Goal: Transaction & Acquisition: Purchase product/service

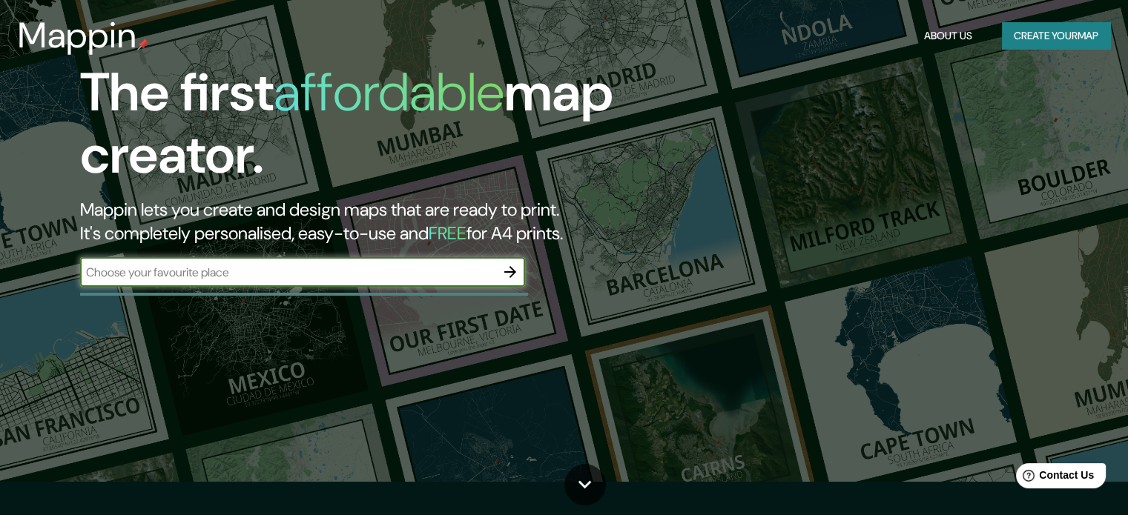
scroll to position [74, 0]
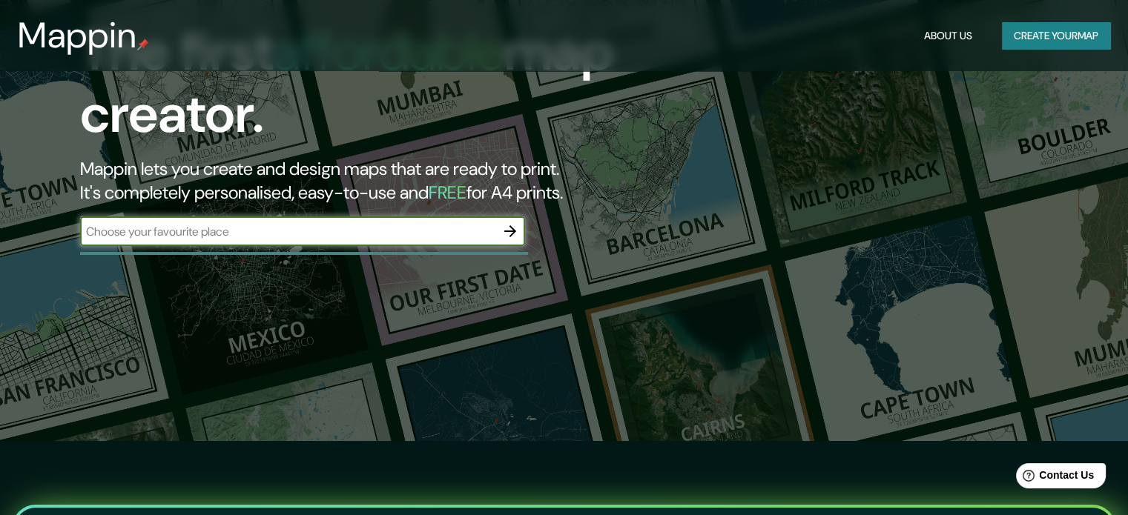
click at [350, 227] on input "text" at bounding box center [287, 231] width 415 height 17
click at [353, 236] on input "[STREET_ADDRESS][PERSON_NAME]" at bounding box center [287, 231] width 415 height 17
type input "[STREET_ADDRESS][PERSON_NAME]"
click at [515, 234] on icon "button" at bounding box center [510, 231] width 18 height 18
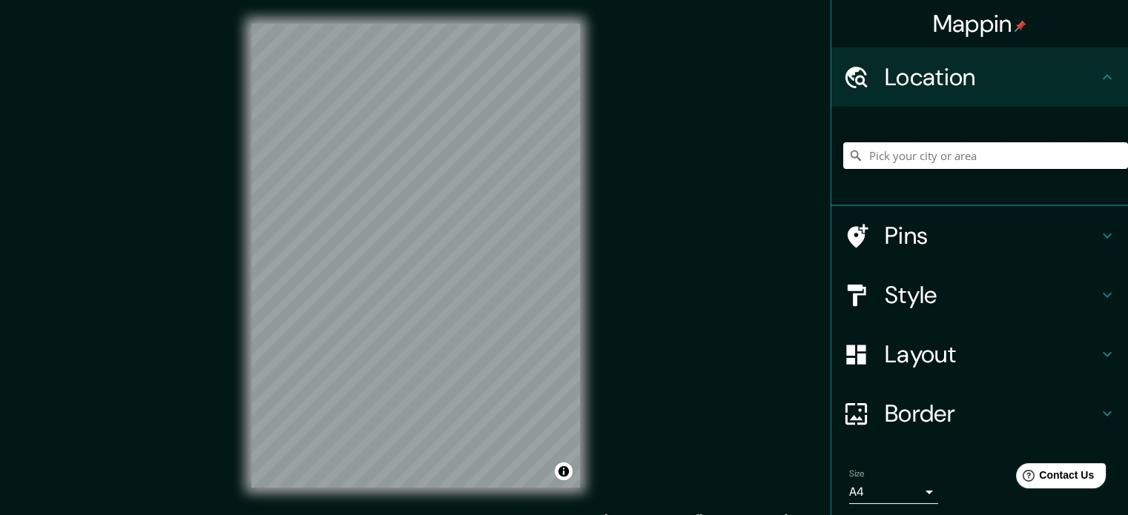
click at [987, 156] on input "Pick your city or area" at bounding box center [985, 155] width 285 height 27
click at [890, 153] on input "Pick your city or area" at bounding box center [985, 155] width 285 height 27
paste input "[STREET_ADDRESS][PERSON_NAME]"
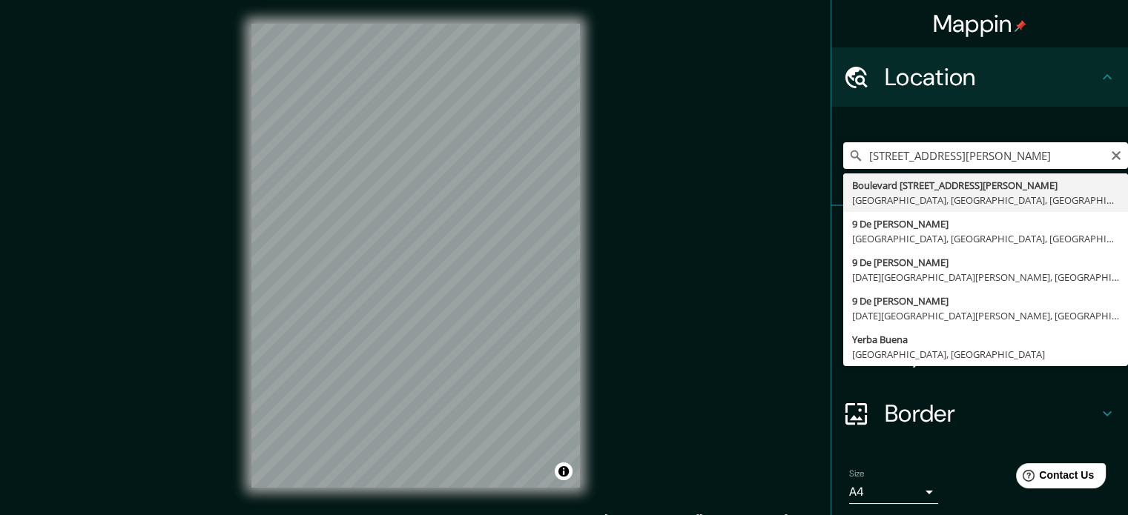
type input "[STREET_ADDRESS][PERSON_NAME]"
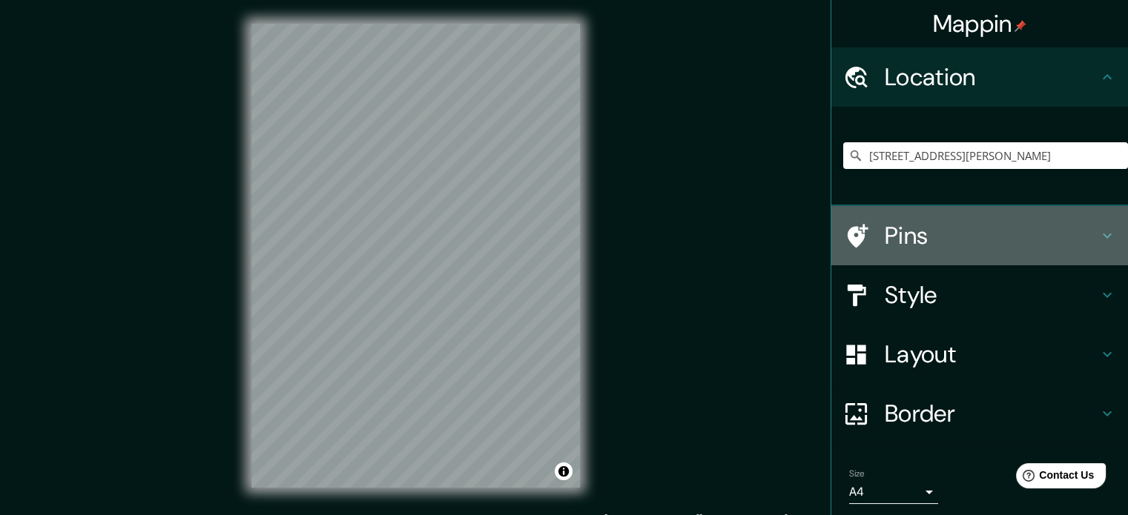
click at [908, 237] on h4 "Pins" at bounding box center [991, 236] width 214 height 30
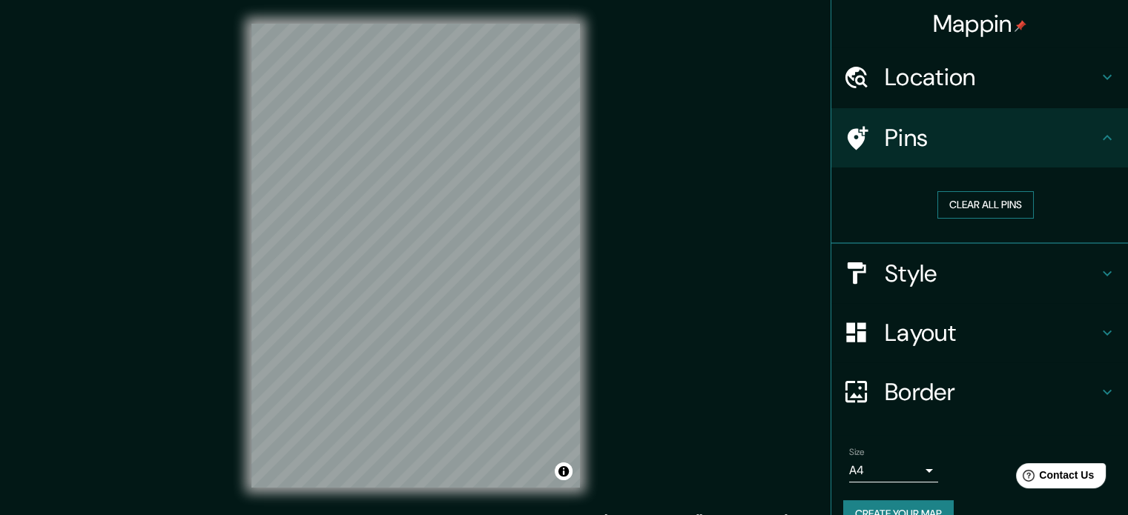
click at [975, 201] on button "Clear all pins" at bounding box center [985, 204] width 96 height 27
click at [954, 201] on button "Clear all pins" at bounding box center [985, 204] width 96 height 27
click at [927, 142] on h4 "Pins" at bounding box center [991, 138] width 214 height 30
click at [955, 72] on h4 "Location" at bounding box center [991, 77] width 214 height 30
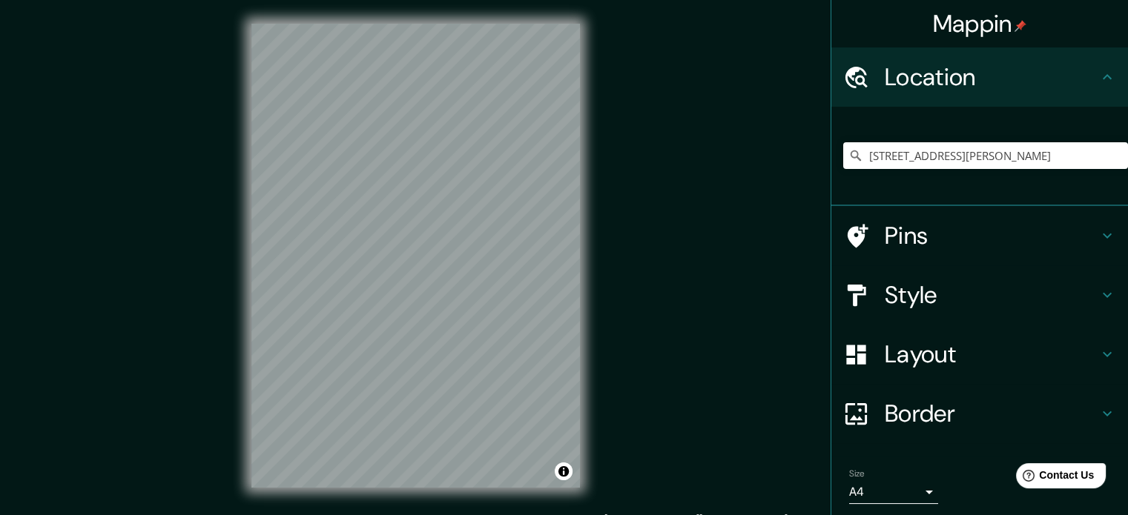
click at [943, 225] on h4 "Pins" at bounding box center [991, 236] width 214 height 30
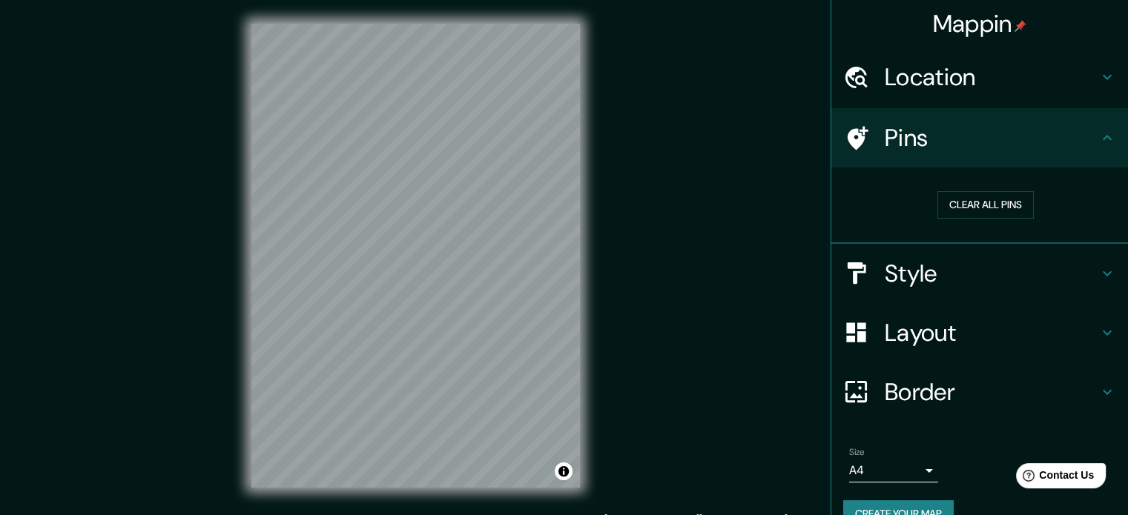
click at [967, 268] on h4 "Style" at bounding box center [991, 274] width 214 height 30
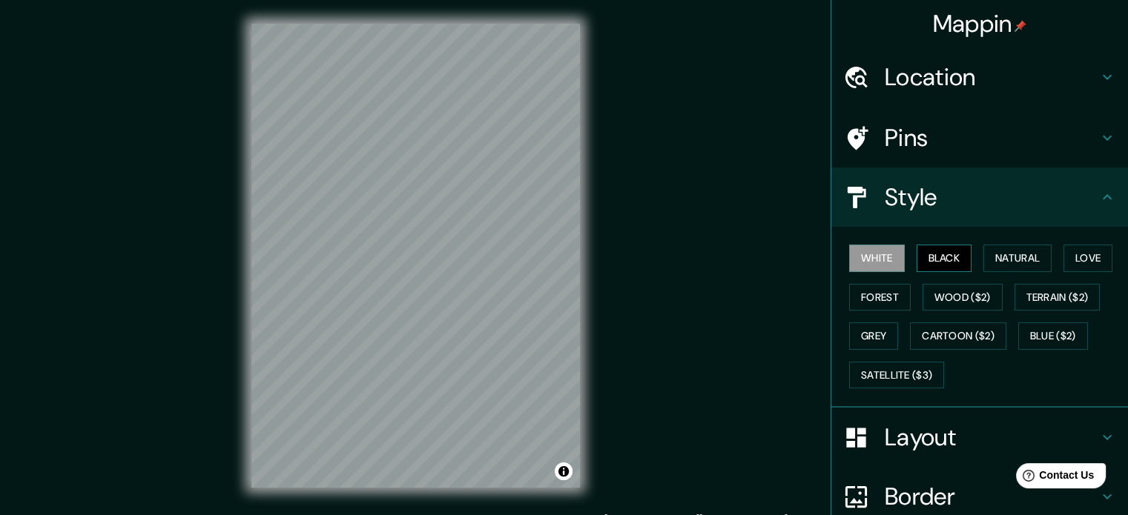
click at [935, 259] on button "Black" at bounding box center [944, 258] width 56 height 27
click at [992, 257] on button "Natural" at bounding box center [1017, 258] width 68 height 27
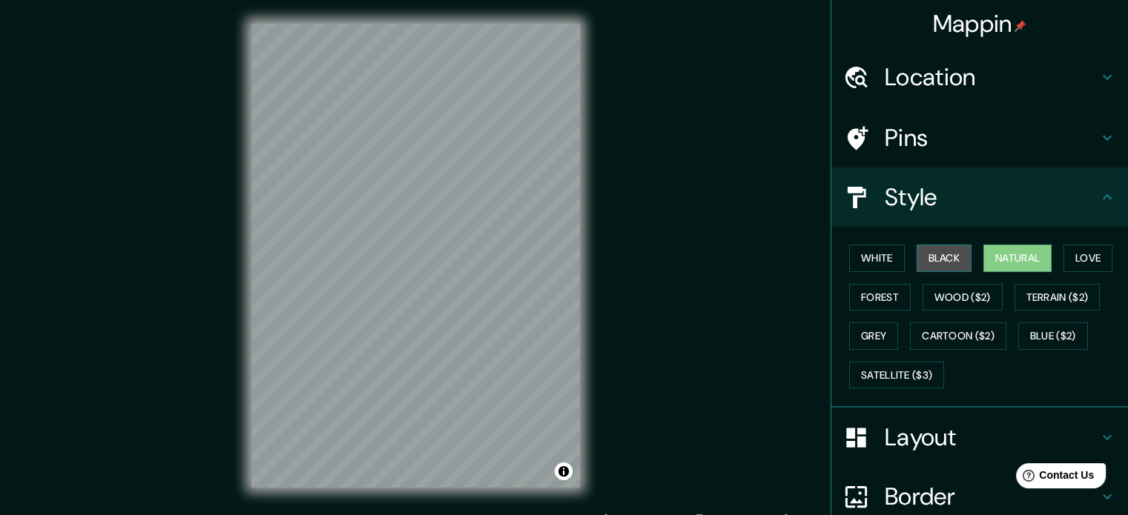
click at [941, 256] on button "Black" at bounding box center [944, 258] width 56 height 27
click at [1010, 254] on button "Natural" at bounding box center [1017, 258] width 68 height 27
click at [875, 263] on button "White" at bounding box center [877, 258] width 56 height 27
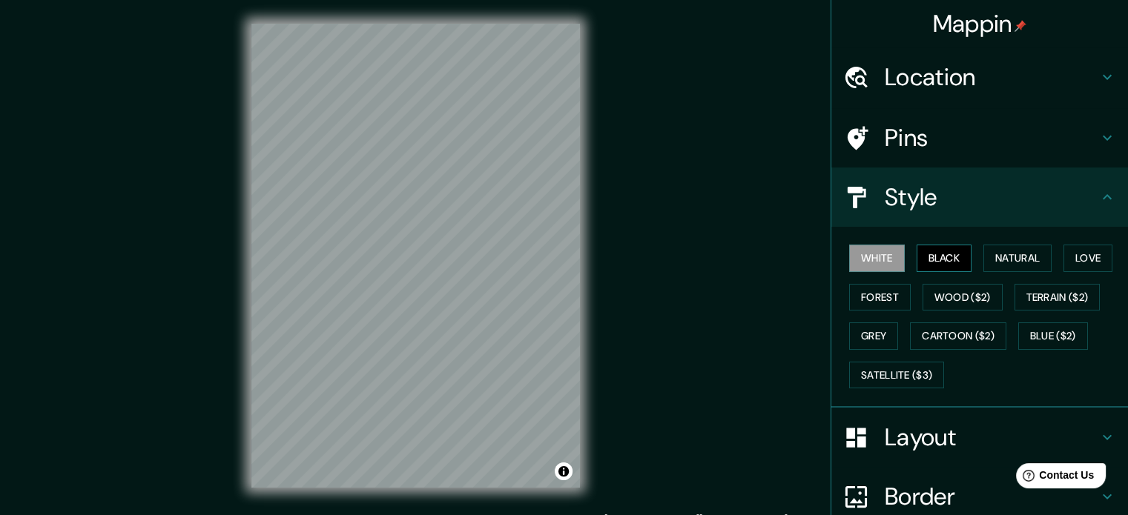
click at [944, 261] on button "Black" at bounding box center [944, 258] width 56 height 27
click at [1011, 257] on button "Natural" at bounding box center [1017, 258] width 68 height 27
click at [949, 263] on button "Black" at bounding box center [944, 258] width 56 height 27
click at [1068, 257] on button "Love" at bounding box center [1087, 258] width 49 height 27
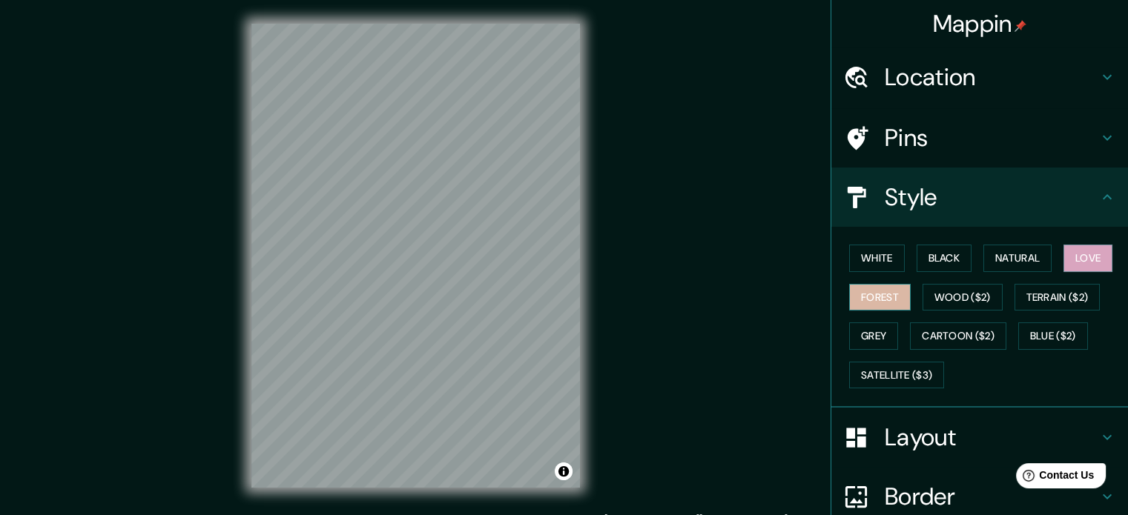
click at [862, 299] on button "Forest" at bounding box center [880, 297] width 62 height 27
click at [955, 295] on button "Wood ($2)" at bounding box center [962, 297] width 80 height 27
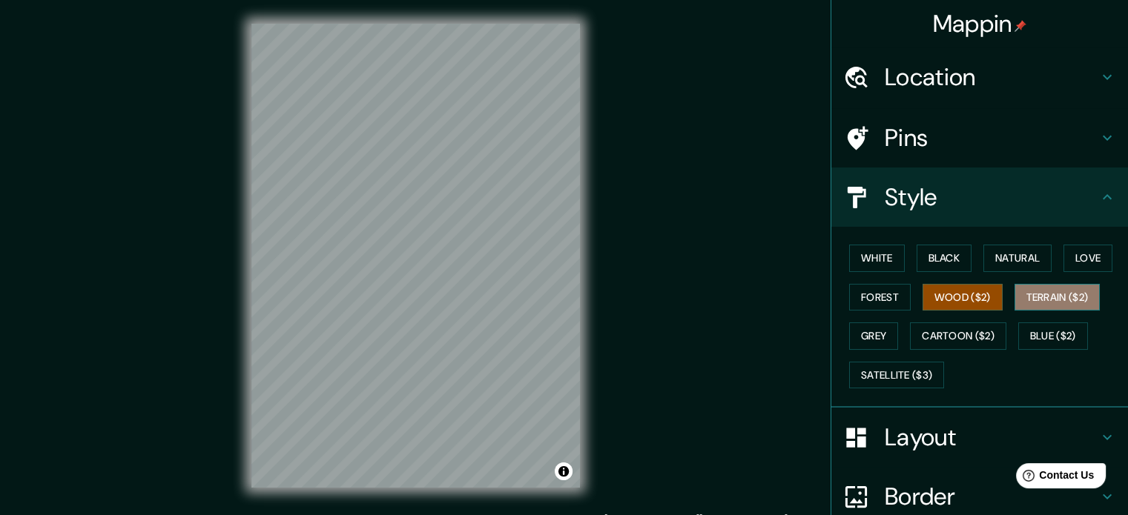
click at [1044, 295] on button "Terrain ($2)" at bounding box center [1057, 297] width 86 height 27
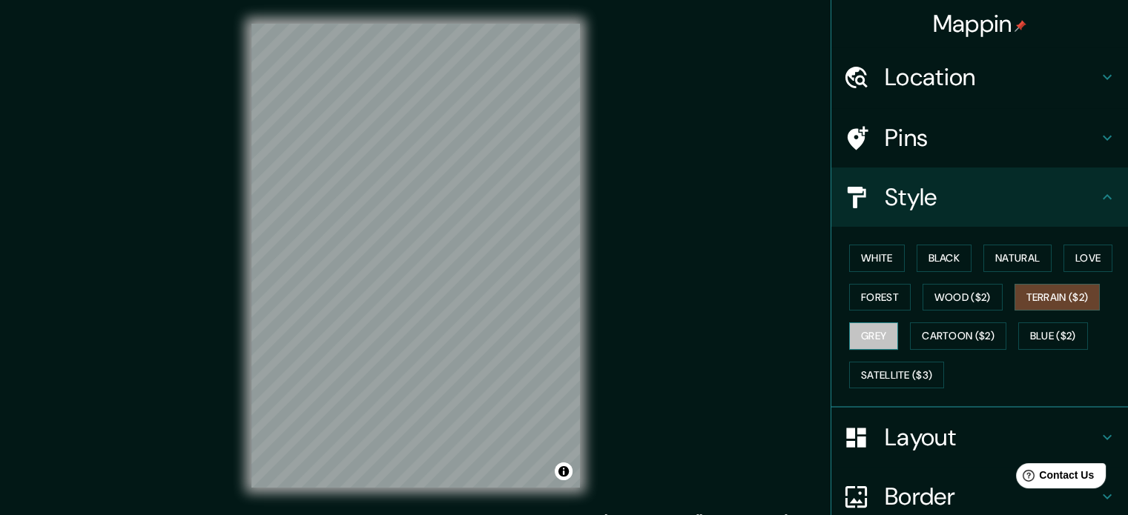
click at [860, 338] on button "Grey" at bounding box center [873, 335] width 49 height 27
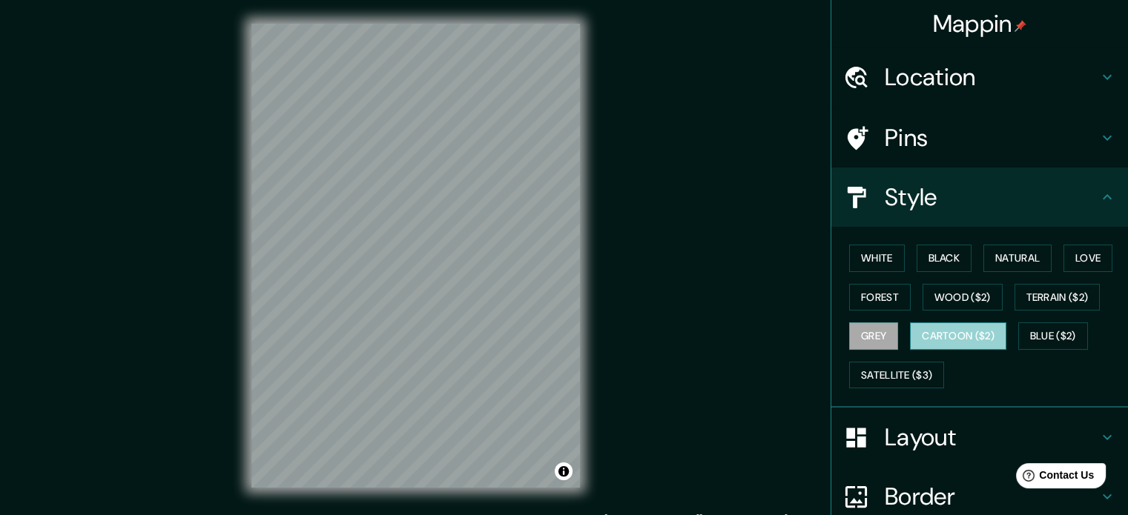
click at [935, 333] on button "Cartoon ($2)" at bounding box center [958, 335] width 96 height 27
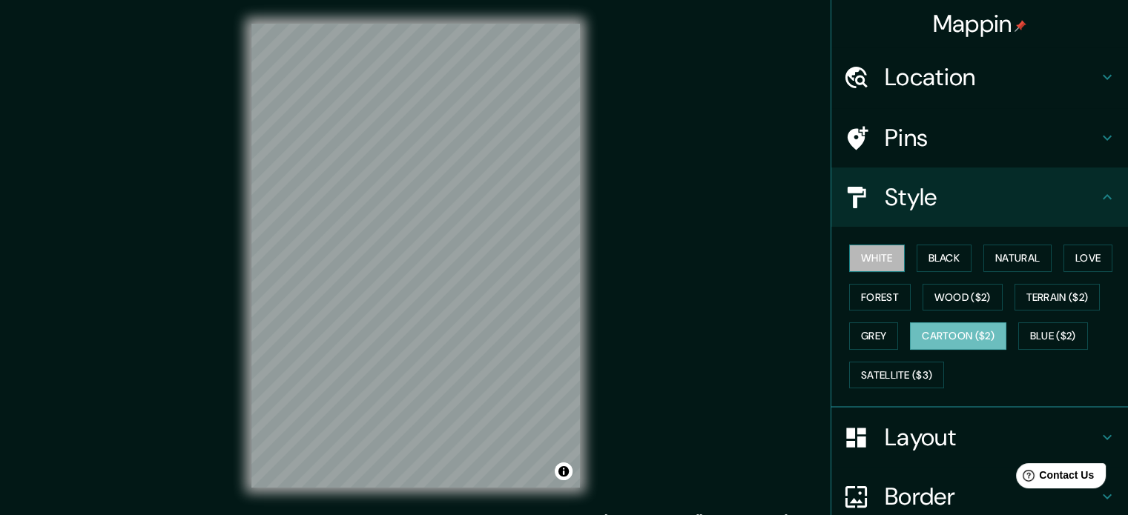
click at [881, 258] on button "White" at bounding box center [877, 258] width 56 height 27
click at [936, 262] on button "Black" at bounding box center [944, 258] width 56 height 27
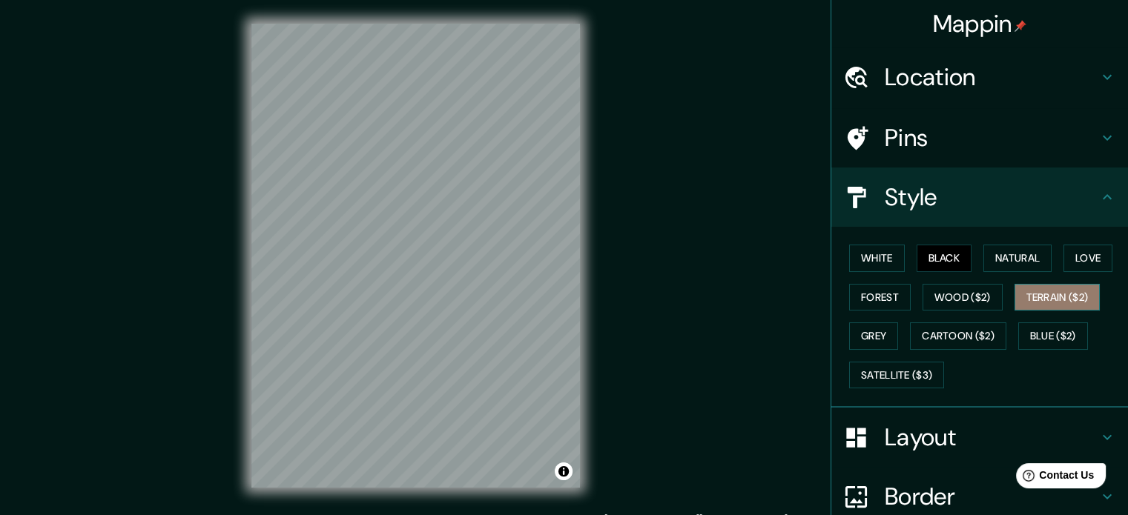
click at [1041, 296] on button "Terrain ($2)" at bounding box center [1057, 297] width 86 height 27
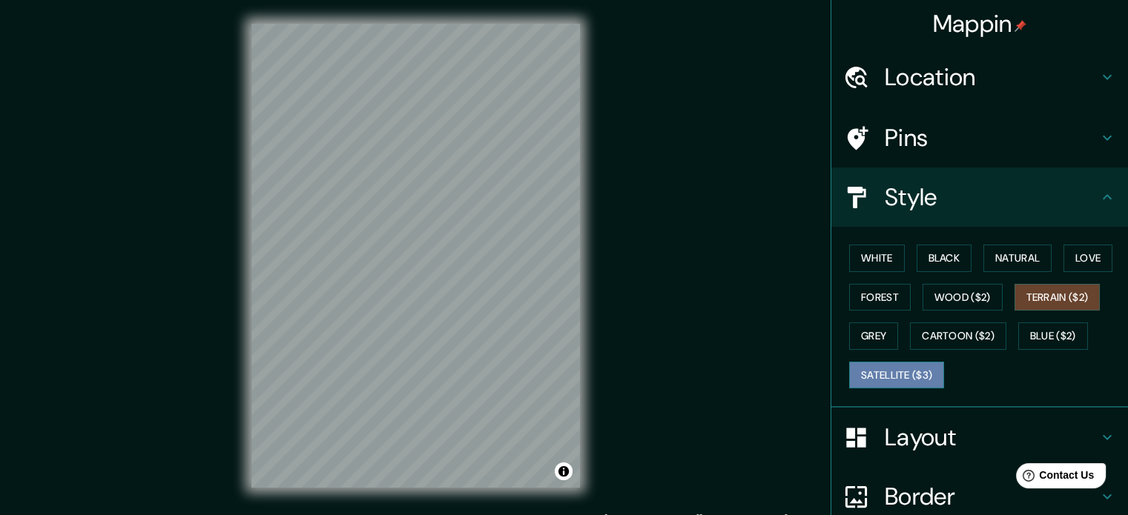
click at [903, 376] on button "Satellite ($3)" at bounding box center [896, 375] width 95 height 27
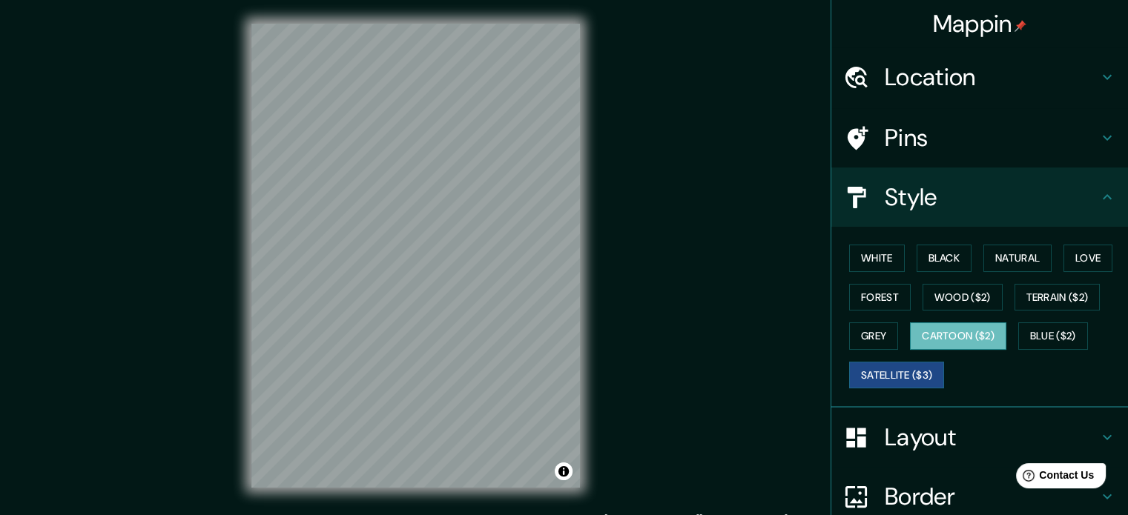
click at [956, 336] on button "Cartoon ($2)" at bounding box center [958, 335] width 96 height 27
click at [201, 271] on div "Mappin Location [STREET_ADDRESS][PERSON_NAME] Pins Style White Black Natural Lo…" at bounding box center [564, 267] width 1128 height 535
click at [581, 302] on div "© Mapbox © OpenStreetMap Improve this map" at bounding box center [416, 256] width 376 height 512
click at [921, 135] on h4 "Pins" at bounding box center [991, 138] width 214 height 30
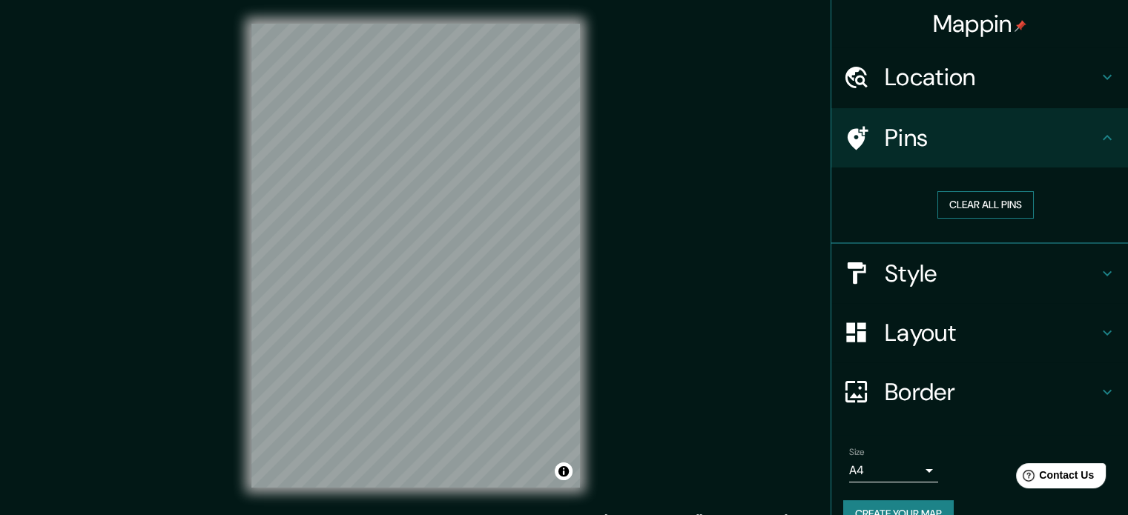
click at [964, 201] on button "Clear all pins" at bounding box center [985, 204] width 96 height 27
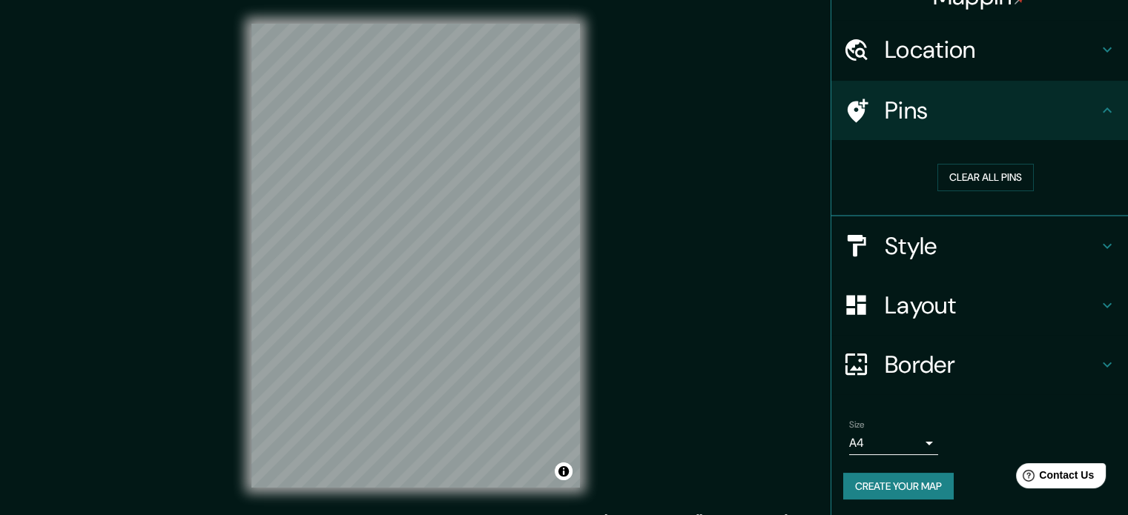
scroll to position [28, 0]
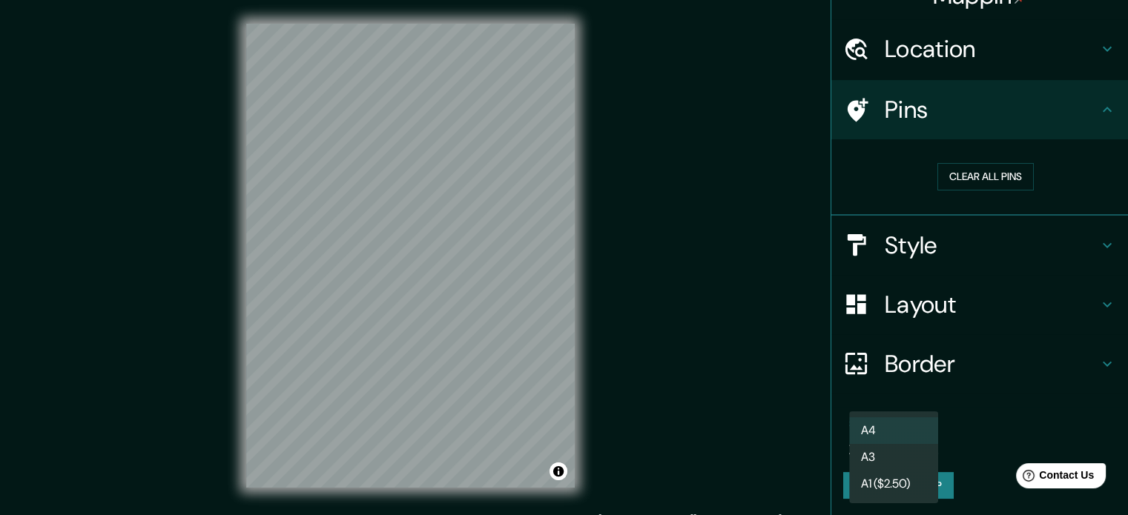
click at [917, 443] on body "Mappin Location [STREET_ADDRESS][PERSON_NAME] Pins Clear all pins Style Layout …" at bounding box center [564, 257] width 1128 height 515
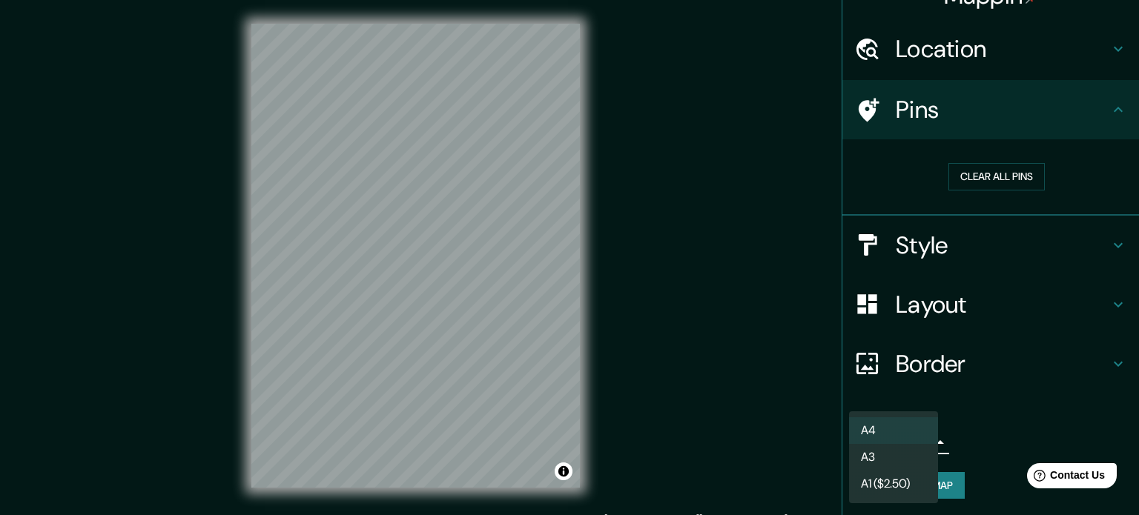
click at [919, 461] on li "A3" at bounding box center [893, 457] width 89 height 27
type input "a4"
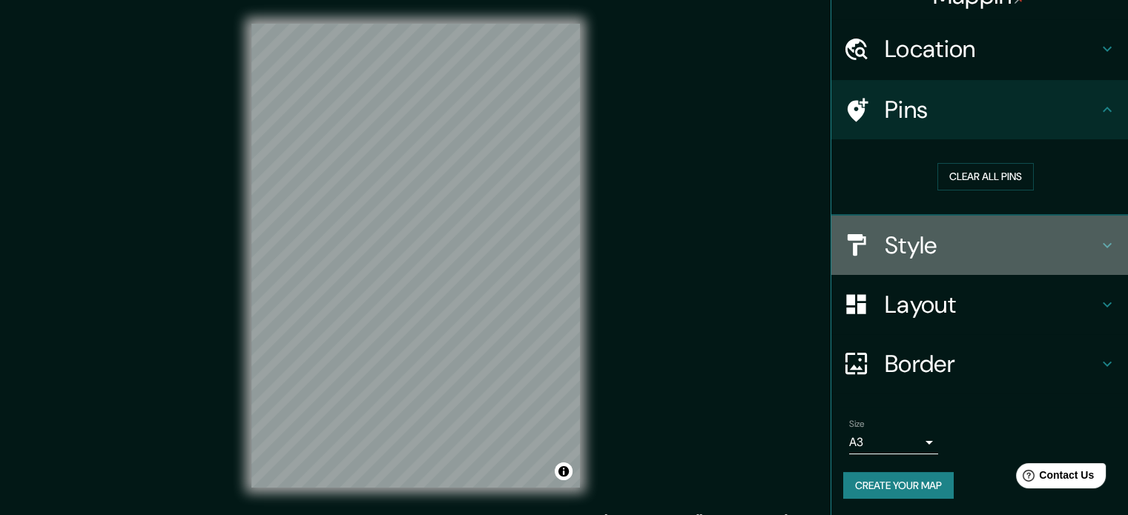
click at [920, 231] on h4 "Style" at bounding box center [991, 246] width 214 height 30
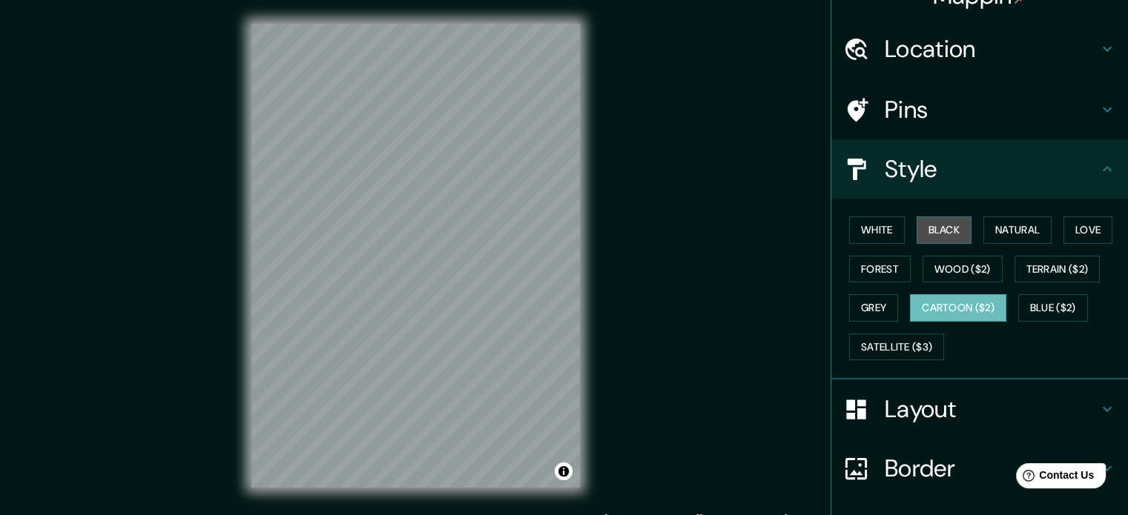
click at [931, 219] on button "Black" at bounding box center [944, 229] width 56 height 27
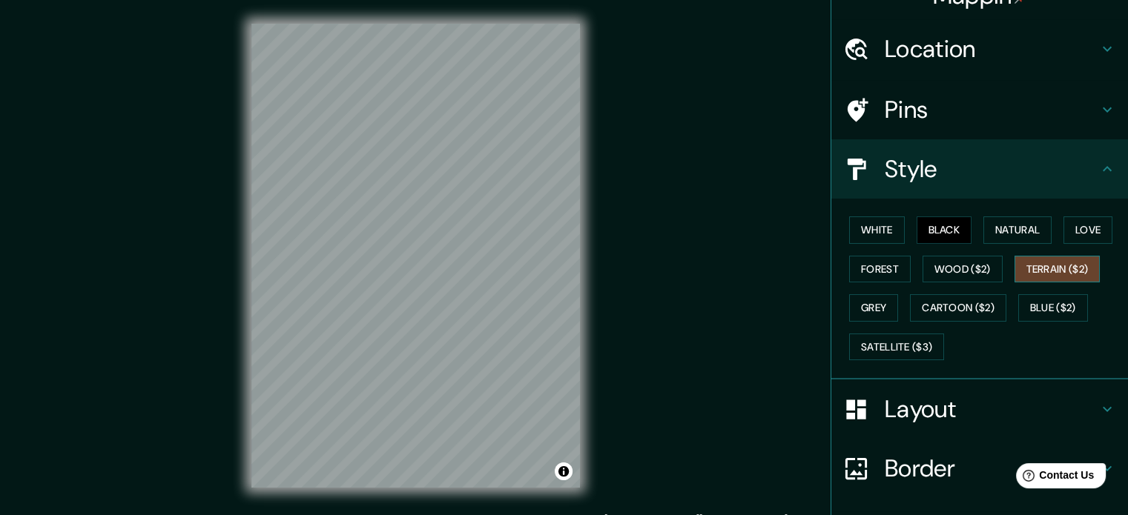
click at [1058, 257] on button "Terrain ($2)" at bounding box center [1057, 269] width 86 height 27
click at [941, 235] on button "Black" at bounding box center [944, 229] width 56 height 27
click at [910, 402] on h4 "Layout" at bounding box center [991, 409] width 214 height 30
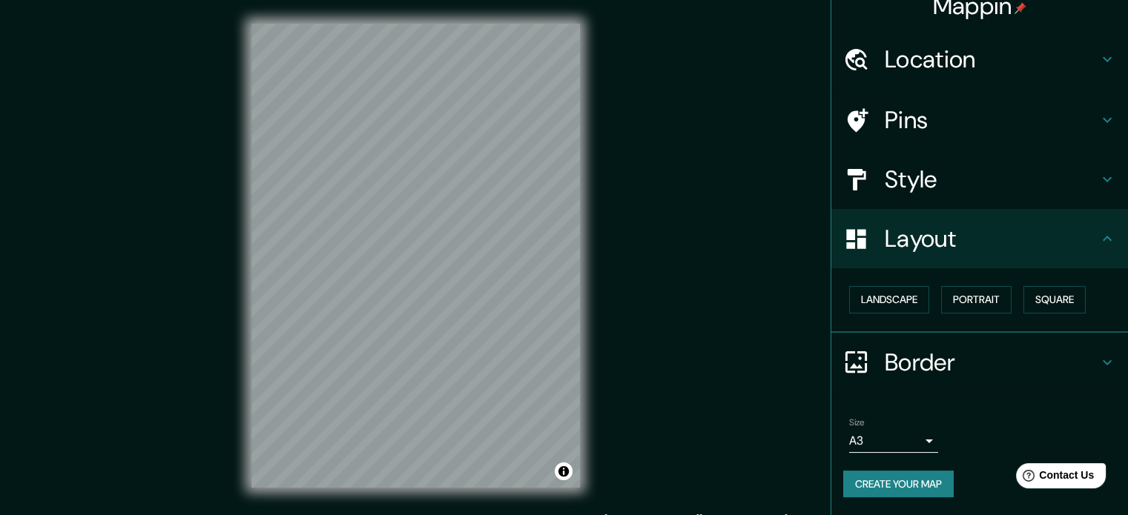
scroll to position [16, 0]
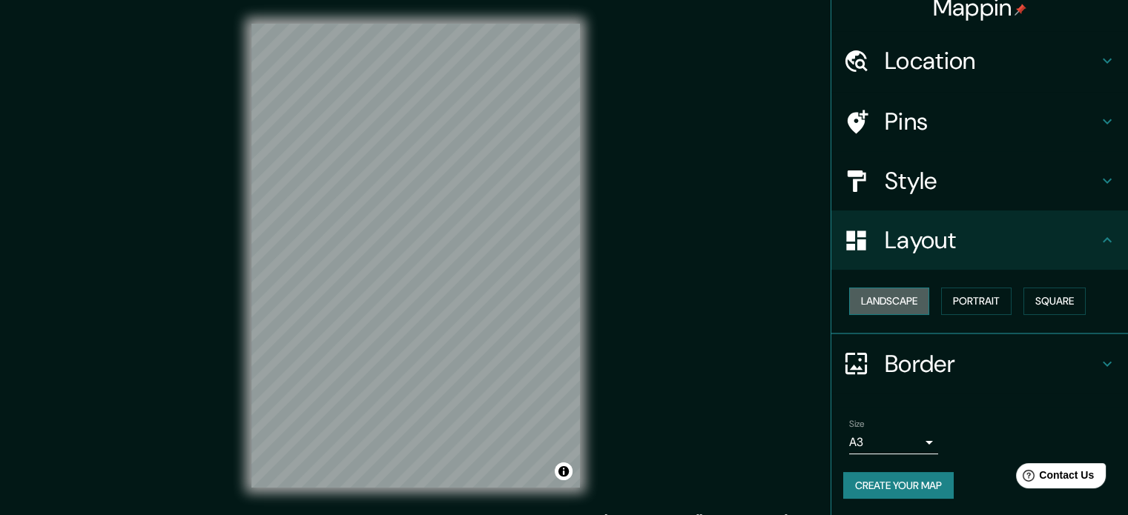
click at [898, 297] on button "Landscape" at bounding box center [889, 301] width 80 height 27
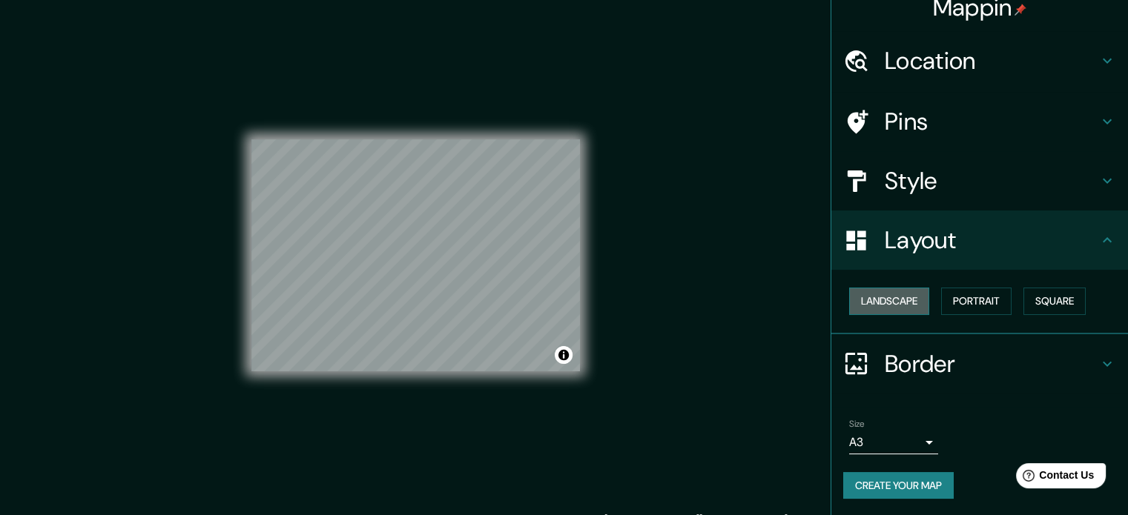
click at [904, 298] on button "Landscape" at bounding box center [889, 301] width 80 height 27
click at [960, 294] on button "Portrait" at bounding box center [976, 301] width 70 height 27
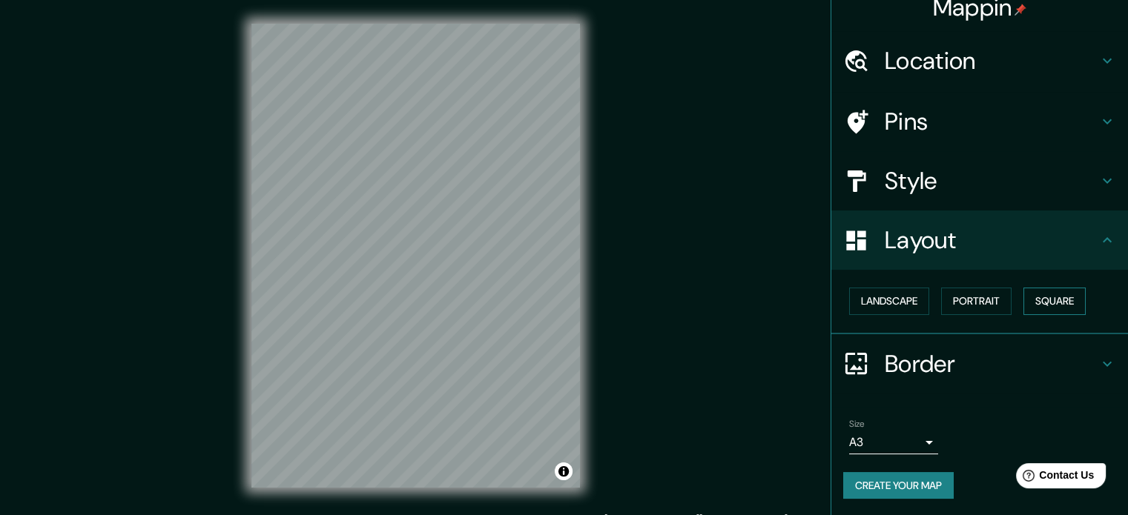
click at [1029, 298] on button "Square" at bounding box center [1054, 301] width 62 height 27
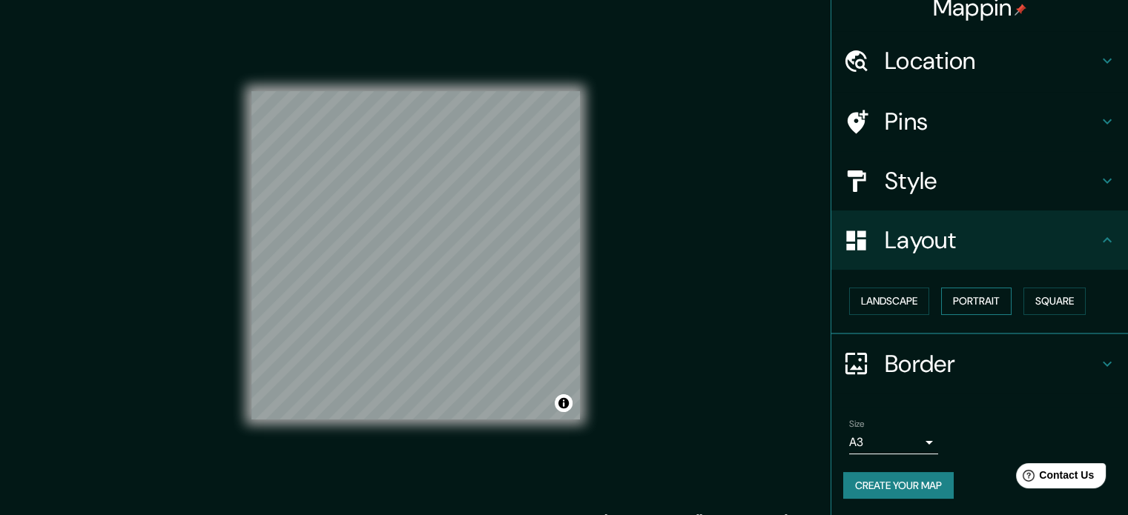
click at [973, 296] on button "Portrait" at bounding box center [976, 301] width 70 height 27
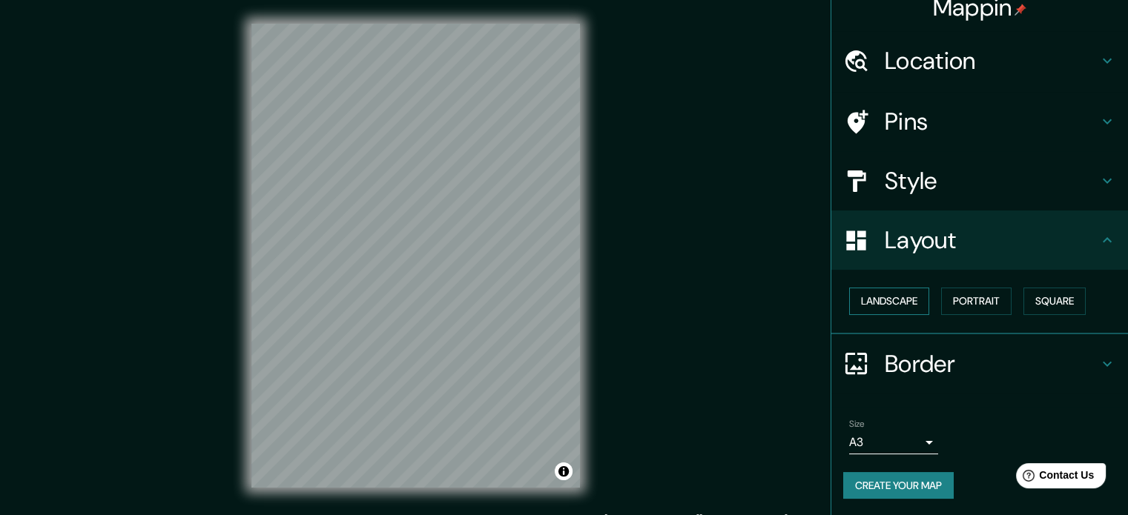
click at [907, 297] on button "Landscape" at bounding box center [889, 301] width 80 height 27
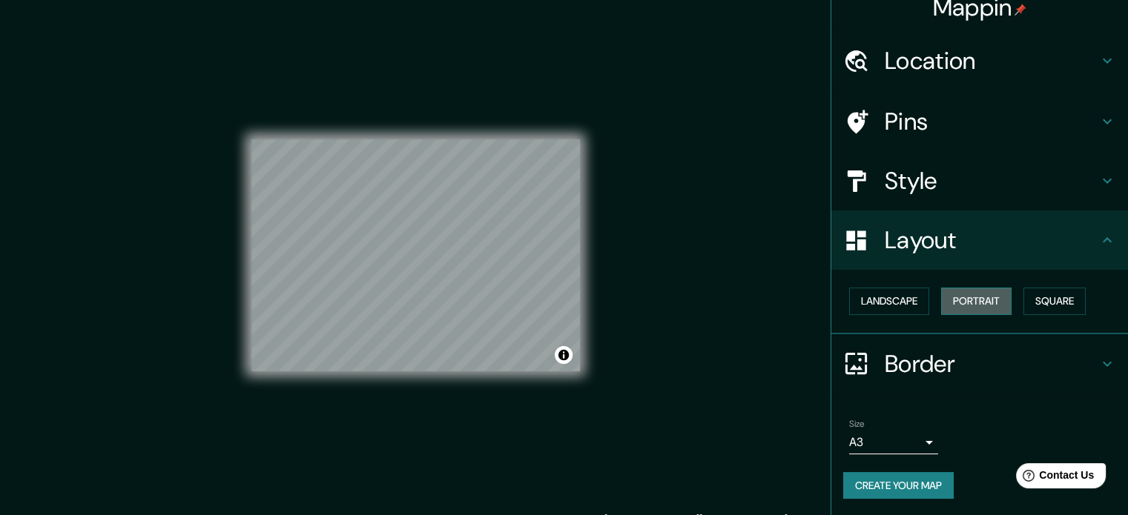
click at [982, 297] on button "Portrait" at bounding box center [976, 301] width 70 height 27
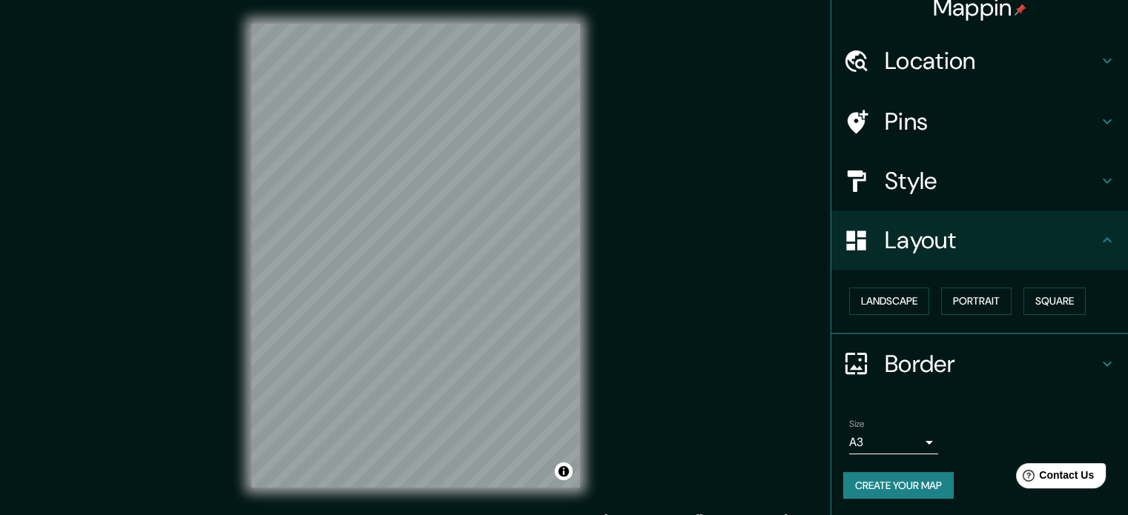
click at [921, 367] on h4 "Border" at bounding box center [991, 364] width 214 height 30
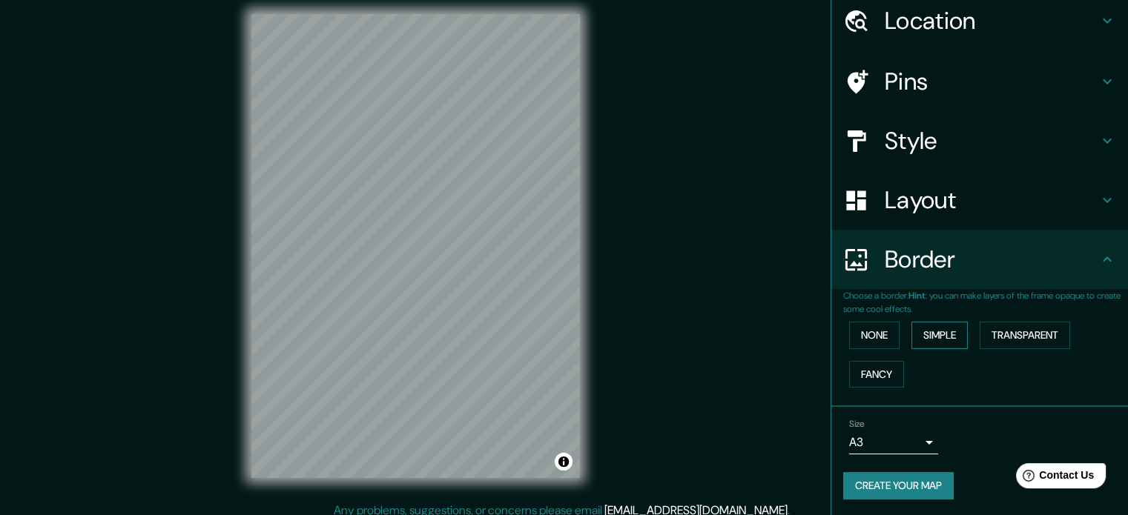
scroll to position [19, 0]
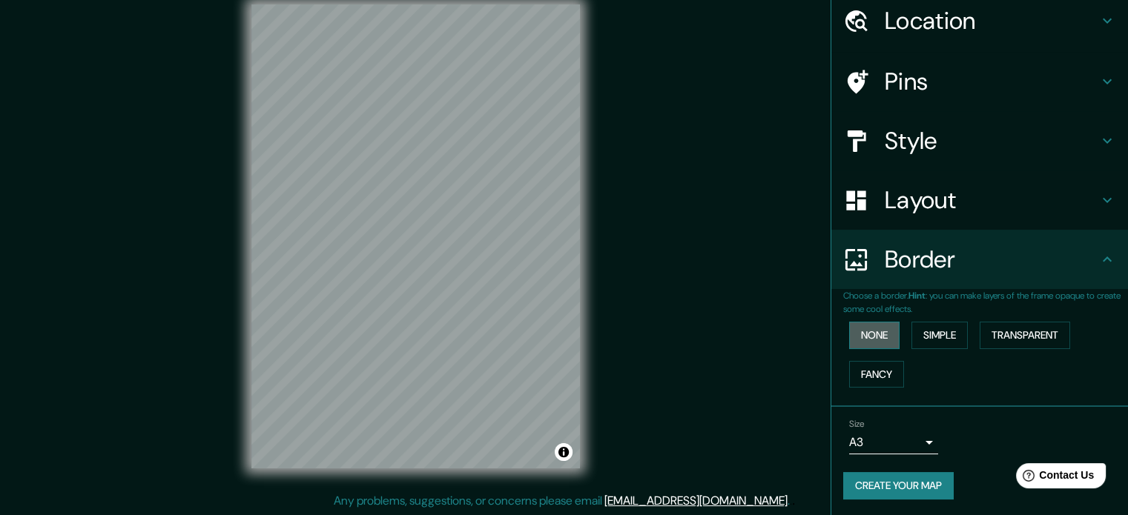
click at [872, 332] on button "None" at bounding box center [874, 335] width 50 height 27
click at [931, 328] on button "Simple" at bounding box center [939, 335] width 56 height 27
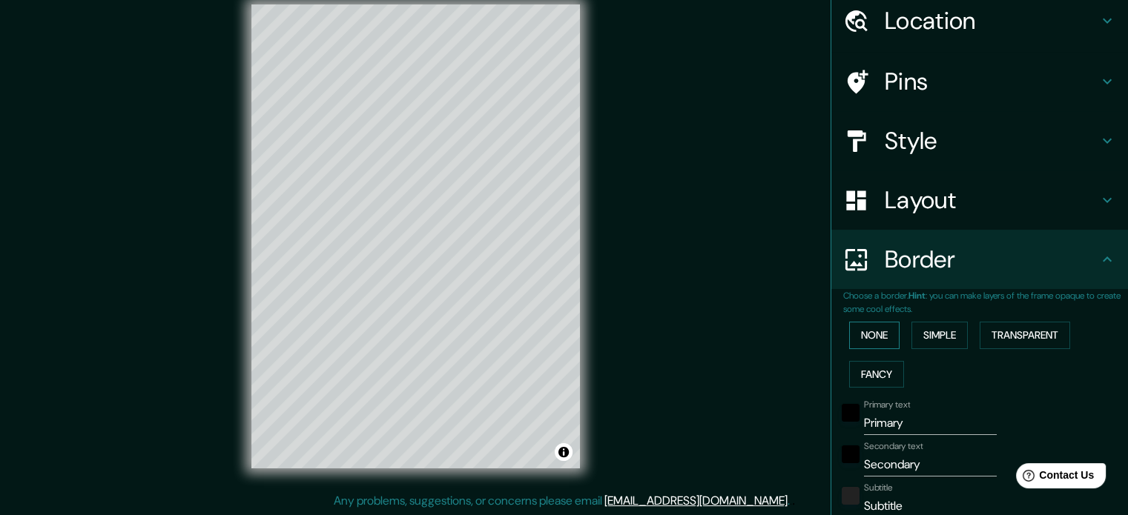
click at [887, 334] on button "None" at bounding box center [874, 335] width 50 height 27
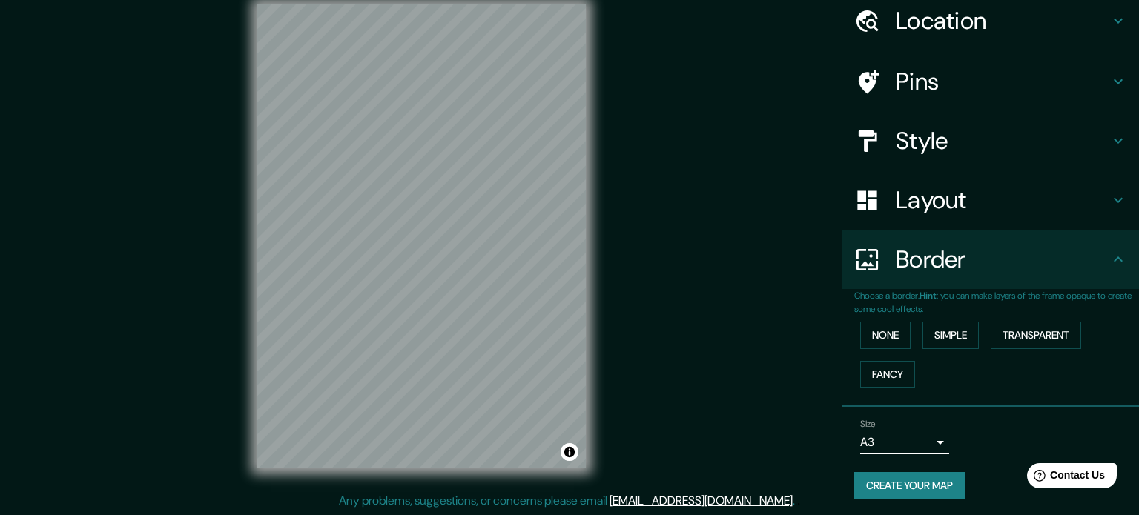
click at [899, 450] on body "Mappin Location [STREET_ADDRESS][PERSON_NAME] Pins Style Layout Border Choose a…" at bounding box center [569, 238] width 1139 height 515
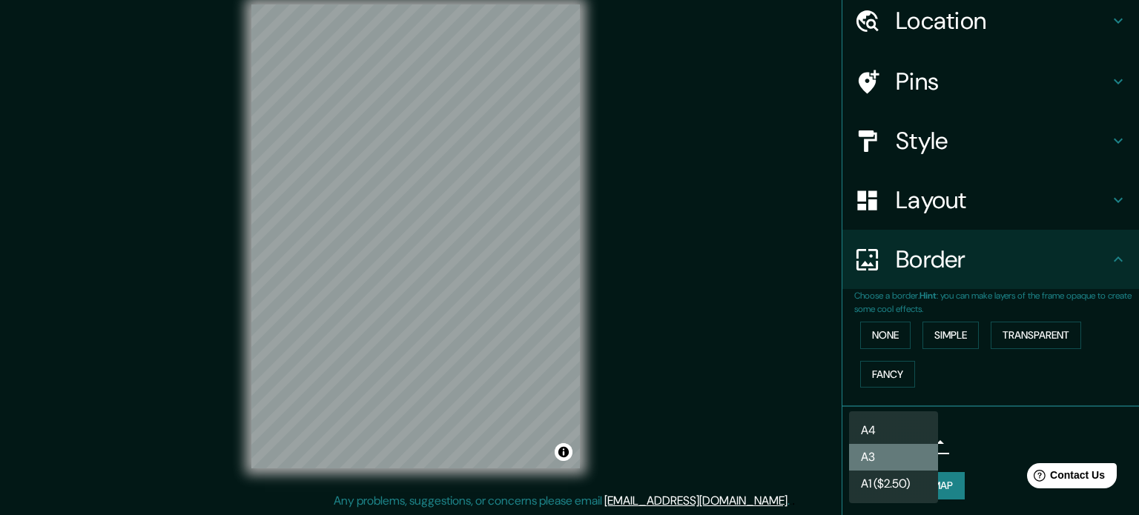
click at [905, 460] on li "A3" at bounding box center [893, 457] width 89 height 27
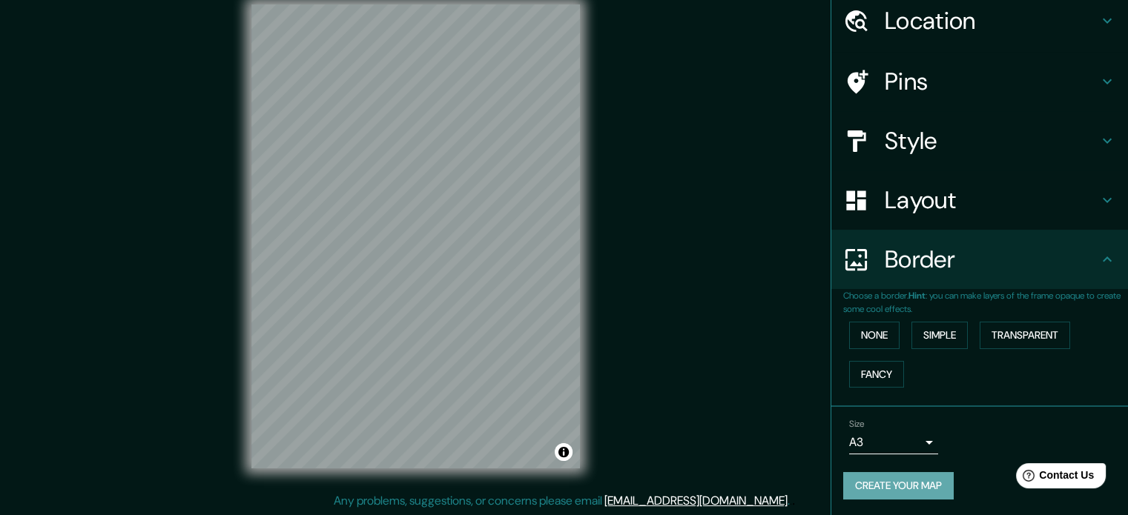
click at [902, 481] on button "Create your map" at bounding box center [898, 485] width 110 height 27
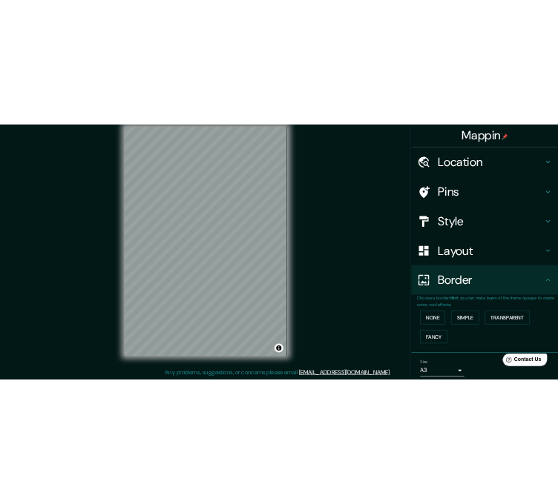
scroll to position [0, 0]
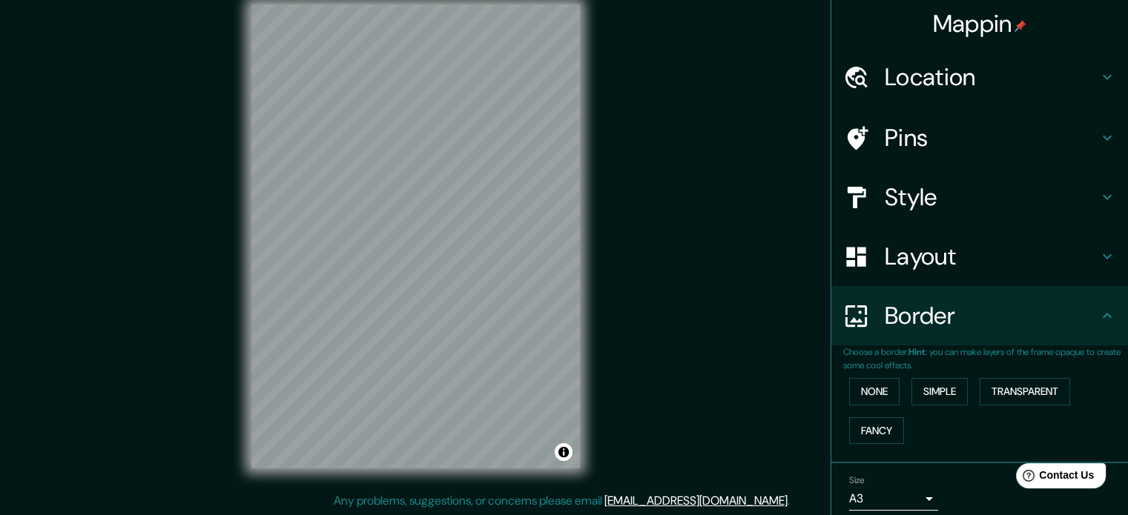
click at [950, 92] on h4 "Location" at bounding box center [991, 77] width 214 height 30
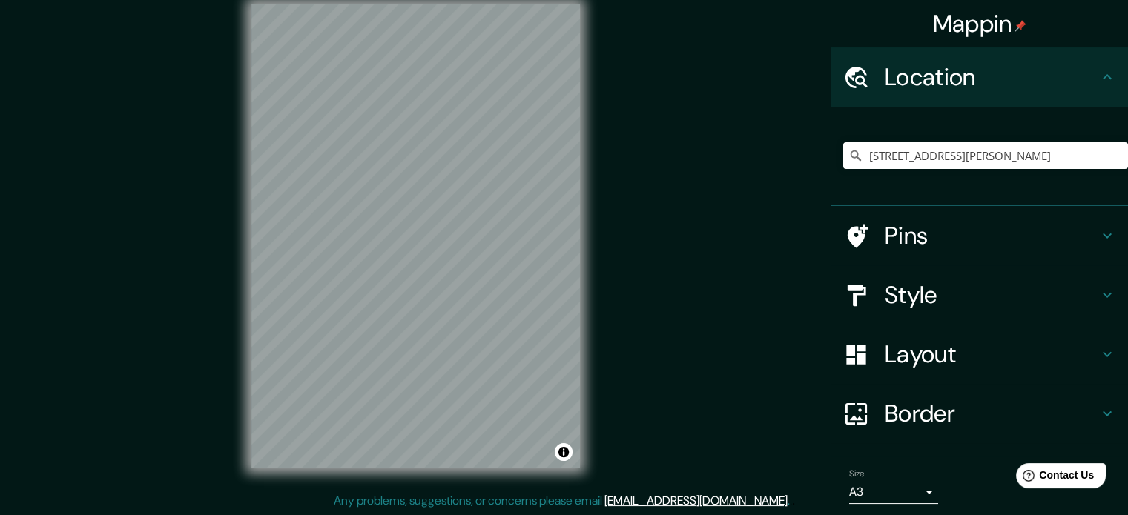
click at [897, 254] on div "Pins" at bounding box center [979, 235] width 297 height 59
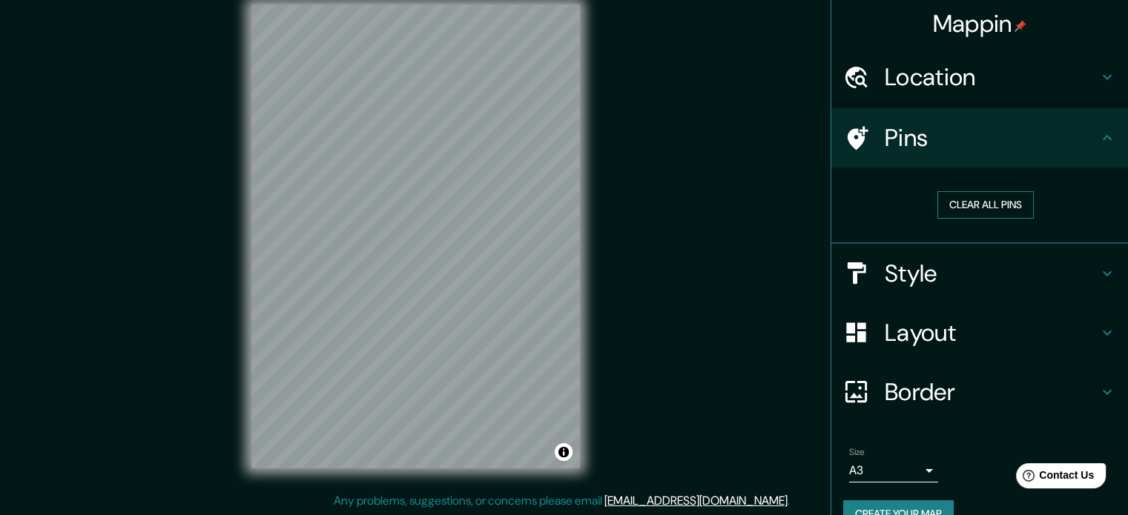
click at [965, 208] on button "Clear all pins" at bounding box center [985, 204] width 96 height 27
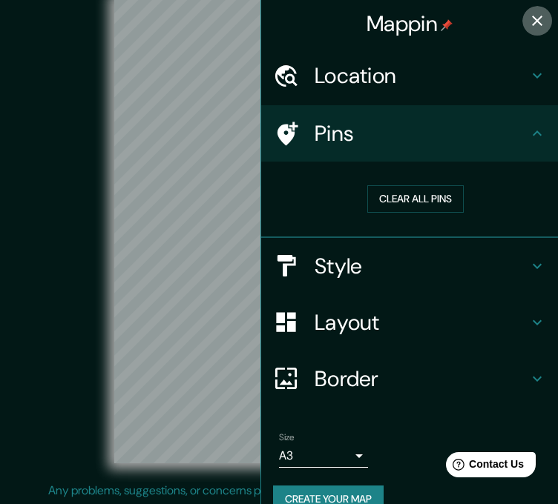
click at [528, 16] on icon "button" at bounding box center [537, 21] width 18 height 18
